Goal: Transaction & Acquisition: Book appointment/travel/reservation

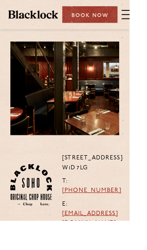
click at [118, 19] on div "Book Now" at bounding box center [102, 16] width 63 height 19
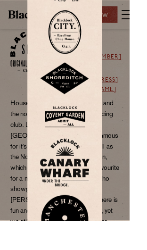
scroll to position [159, 0]
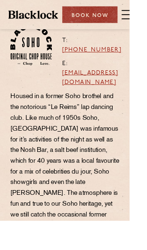
click at [67, 7] on div "Restaurants [GEOGRAPHIC_DATA] [GEOGRAPHIC_DATA] [GEOGRAPHIC_DATA] [GEOGRAPHIC_D…" at bounding box center [73, 16] width 147 height 33
click at [81, 16] on div "Book Now" at bounding box center [102, 16] width 63 height 19
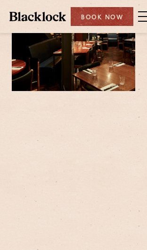
scroll to position [78, 0]
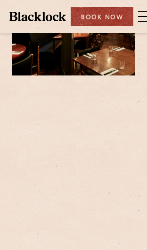
click at [87, 20] on div "Book Now" at bounding box center [102, 16] width 63 height 19
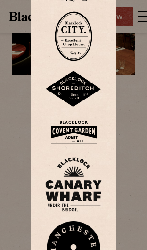
click at [89, 204] on img at bounding box center [73, 184] width 57 height 55
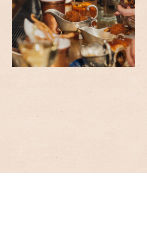
scroll to position [86, 0]
